Goal: Use online tool/utility: Utilize a website feature to perform a specific function

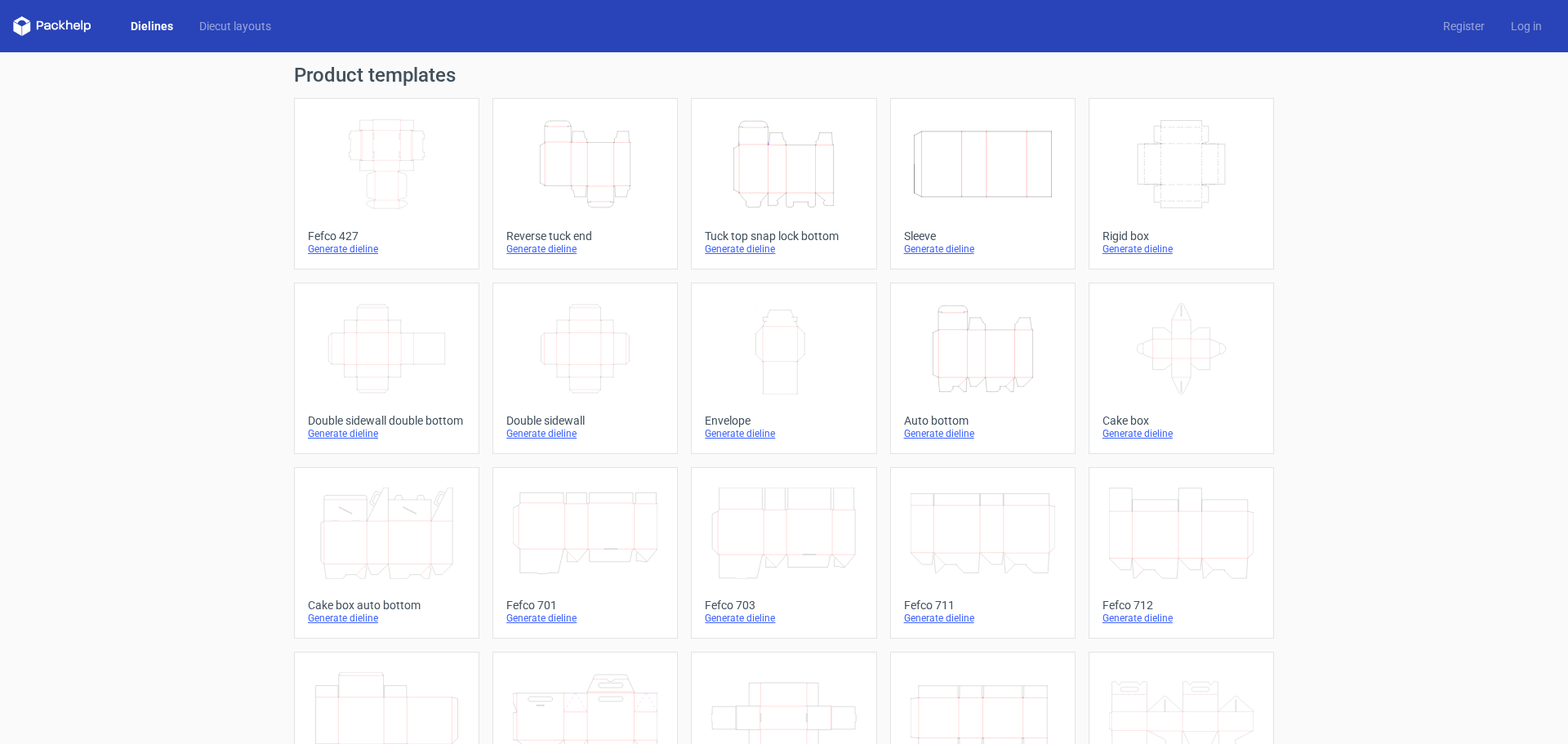
drag, startPoint x: 0, startPoint y: 0, endPoint x: 558, endPoint y: 174, distance: 584.5
click at [558, 174] on icon "Height Depth Width" at bounding box center [585, 164] width 145 height 91
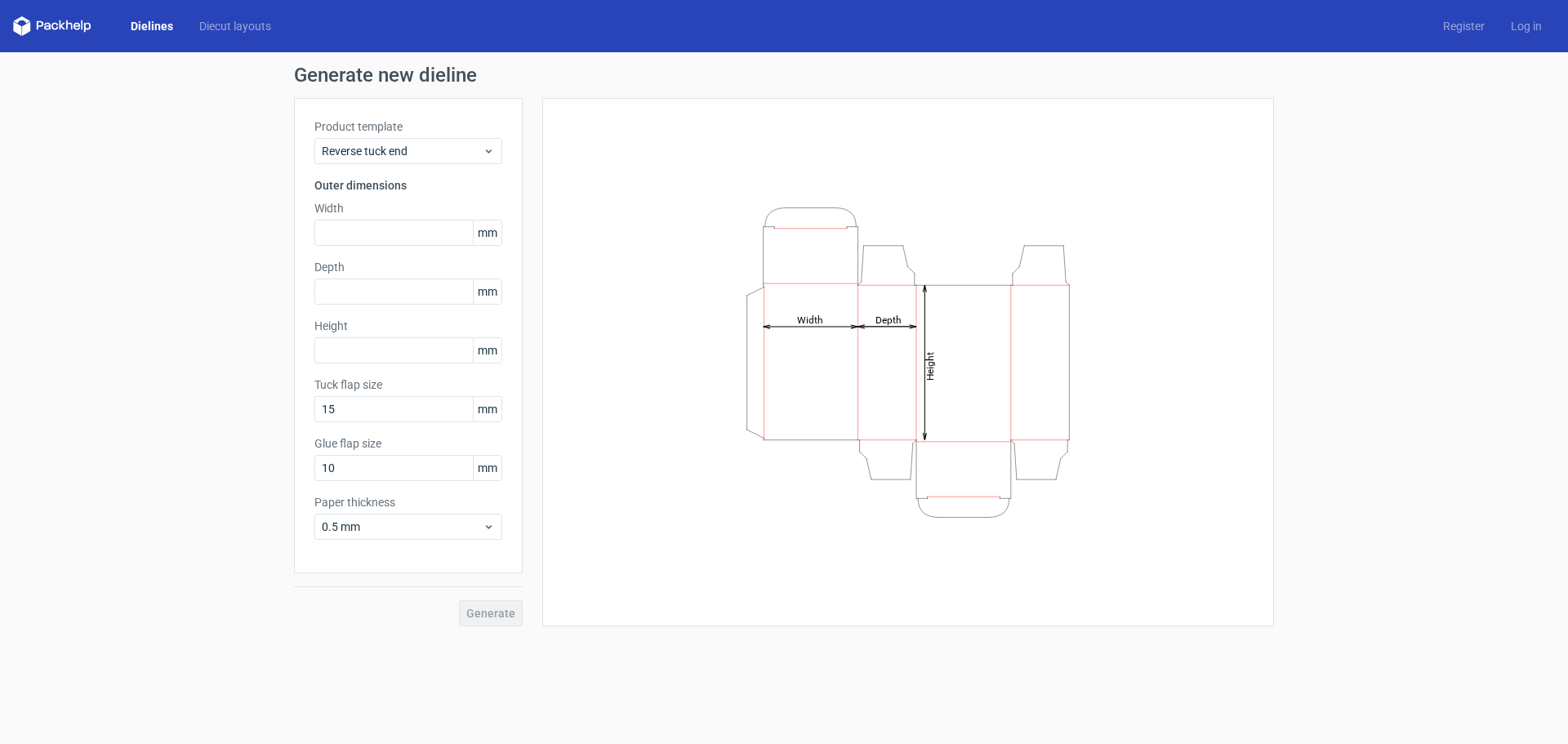
click at [488, 229] on span "mm" at bounding box center [487, 232] width 29 height 25
click at [434, 224] on input "text" at bounding box center [408, 233] width 187 height 26
paste input "762"
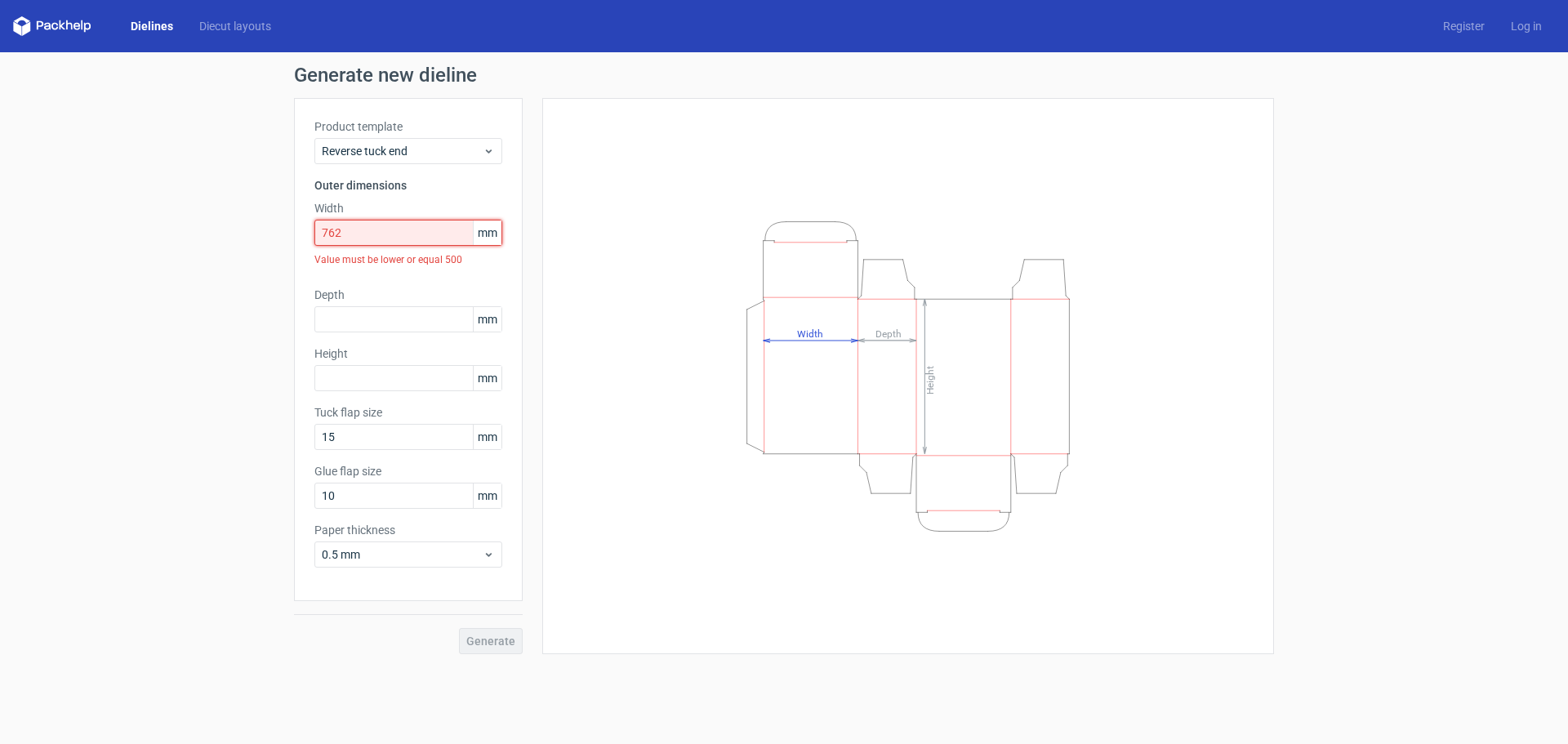
click at [336, 230] on input "762" at bounding box center [408, 233] width 187 height 26
type input "762"
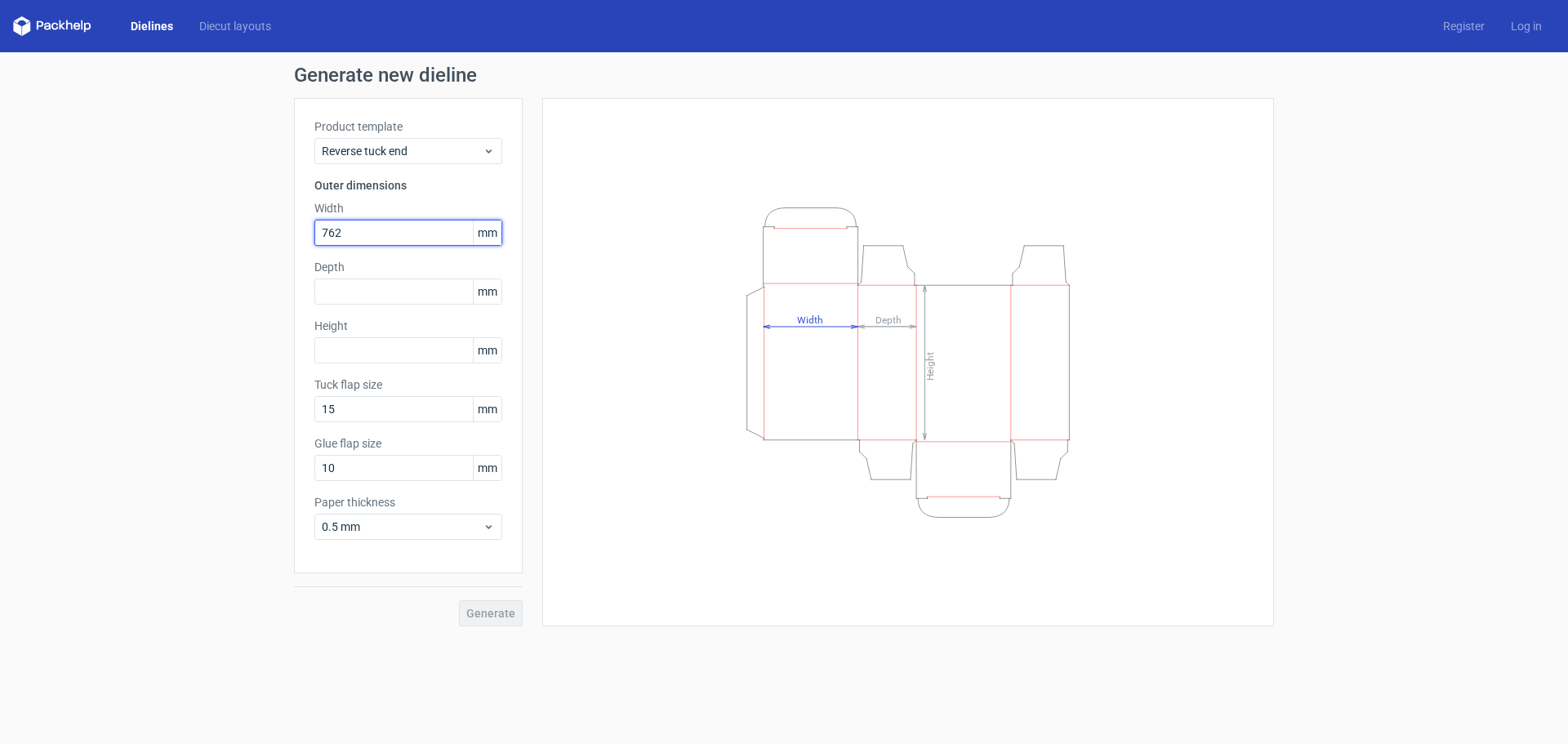
drag, startPoint x: 362, startPoint y: 232, endPoint x: 238, endPoint y: 232, distance: 124.0
click at [238, 232] on div "Generate new dieline Product template Reverse tuck end Outer dimensions Width 7…" at bounding box center [784, 346] width 1568 height 587
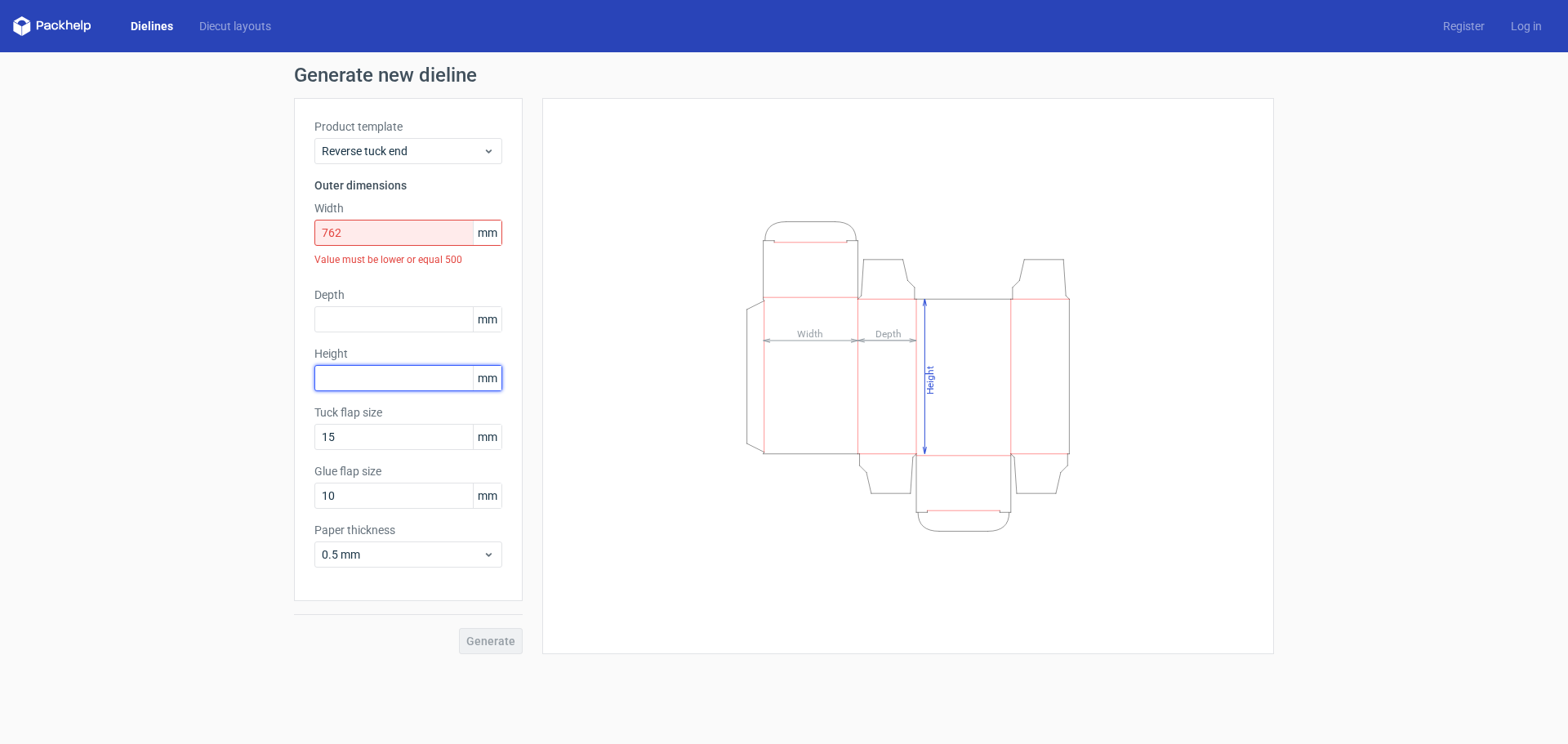
click at [380, 344] on div "Product template Reverse tuck end Outer dimensions Width 762 mm Value must be l…" at bounding box center [408, 349] width 229 height 503
paste input "762"
type input "762"
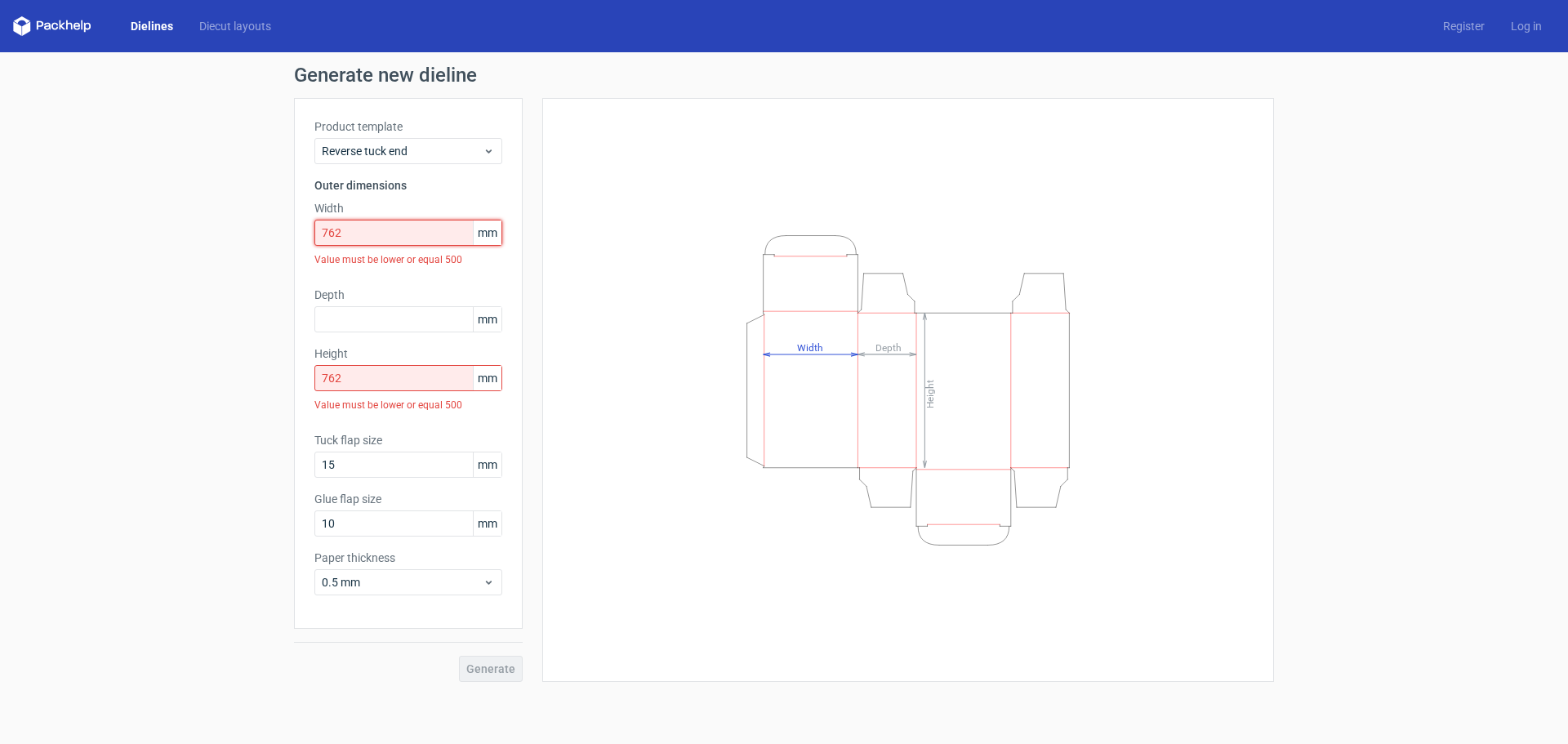
click at [357, 234] on input "762" at bounding box center [408, 233] width 187 height 26
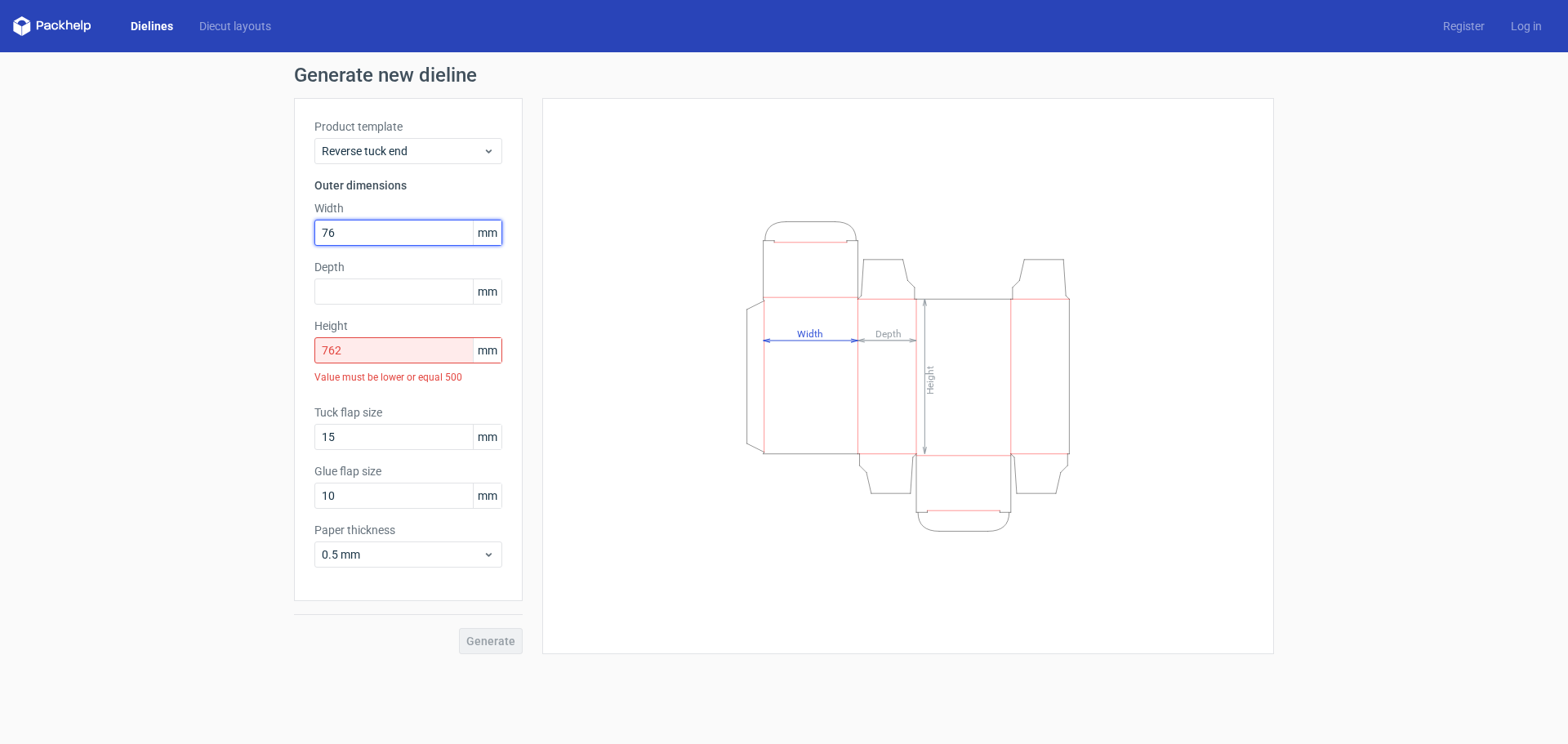
type input "76"
drag, startPoint x: 355, startPoint y: 351, endPoint x: 183, endPoint y: 349, distance: 172.0
click at [183, 349] on div "Generate new dieline Product template Reverse tuck end Outer dimensions Width 7…" at bounding box center [784, 360] width 1568 height 615
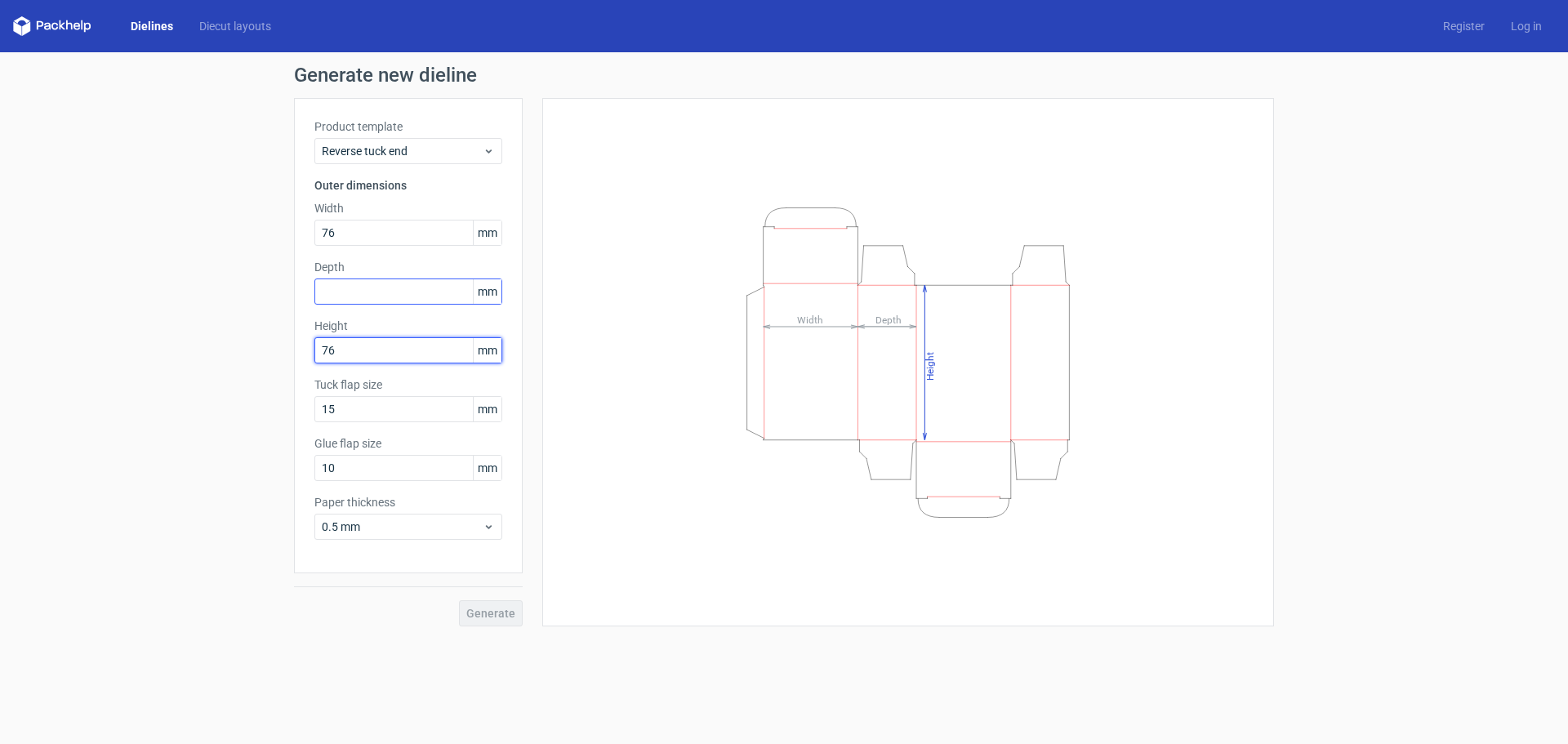
type input "76"
click at [316, 286] on input "text" at bounding box center [408, 292] width 187 height 26
